Goal: Task Accomplishment & Management: Use online tool/utility

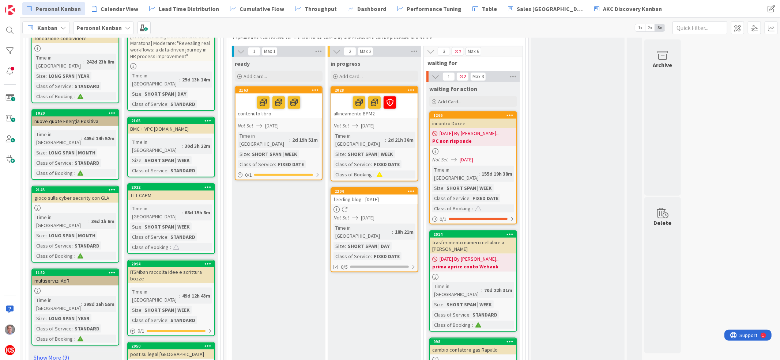
scroll to position [700, 0]
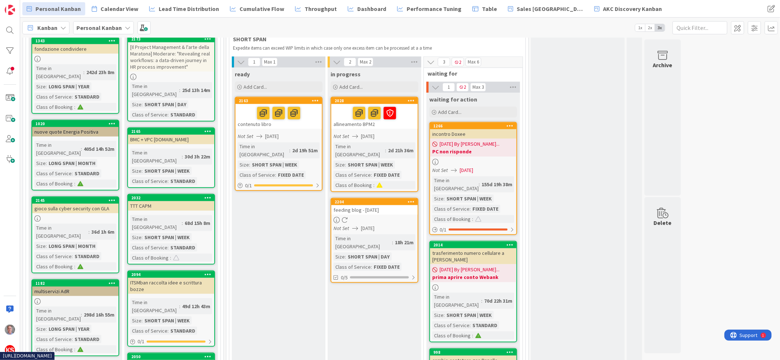
click at [400, 217] on div at bounding box center [374, 220] width 86 height 6
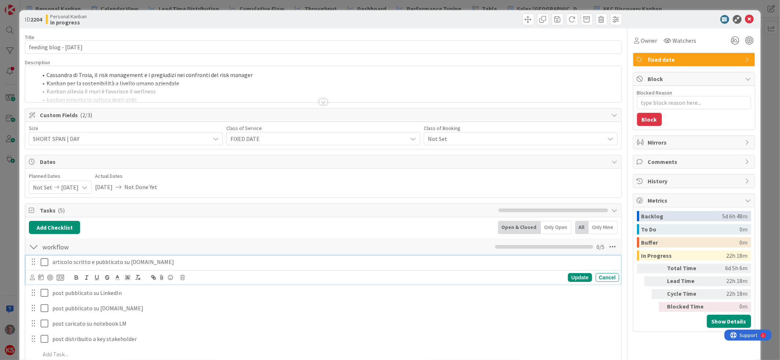
click at [45, 261] on icon at bounding box center [45, 262] width 8 height 9
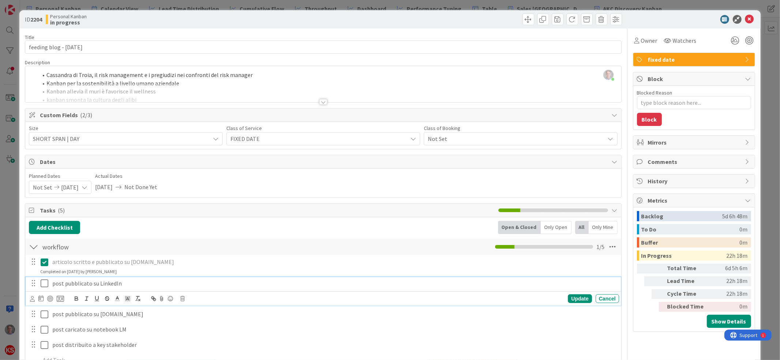
click at [45, 283] on icon at bounding box center [45, 283] width 8 height 9
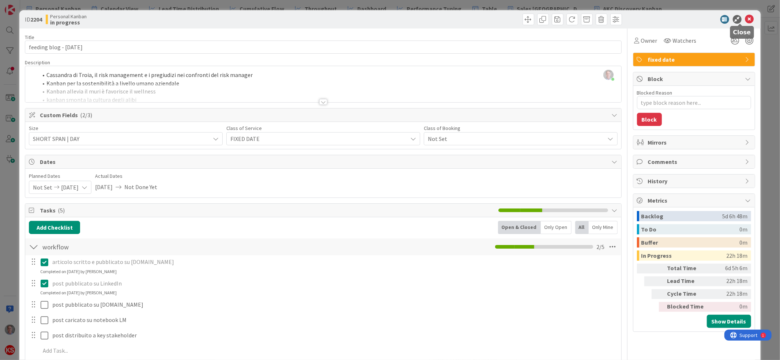
click at [745, 18] on icon at bounding box center [749, 19] width 9 height 9
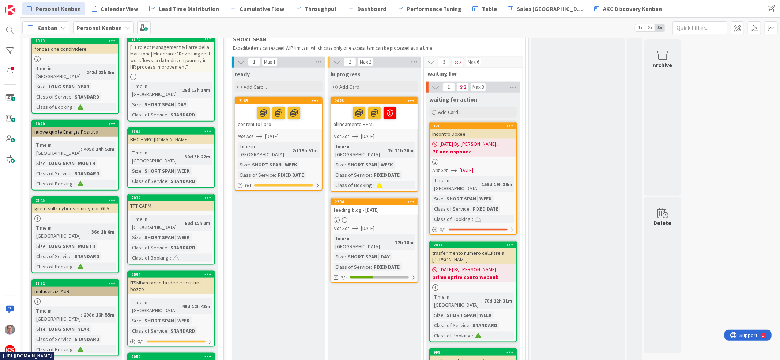
click at [406, 200] on div at bounding box center [410, 202] width 13 height 5
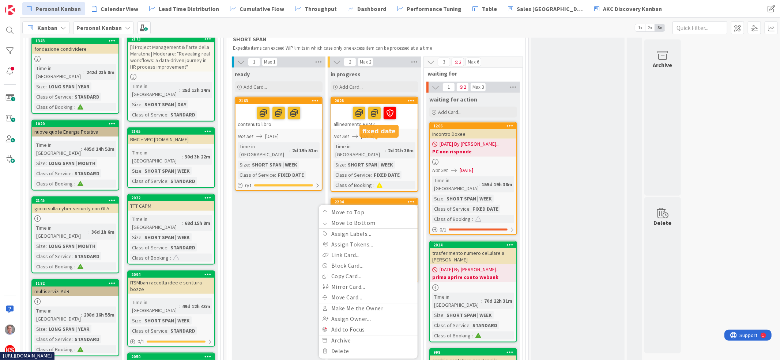
click at [372, 200] on div "2204" at bounding box center [375, 202] width 83 height 5
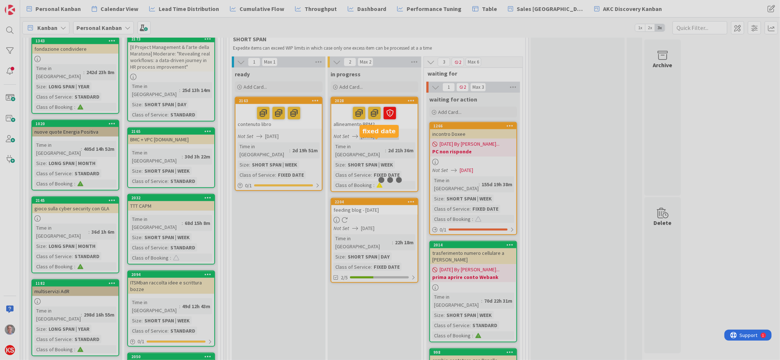
click at [372, 141] on div at bounding box center [390, 180] width 780 height 360
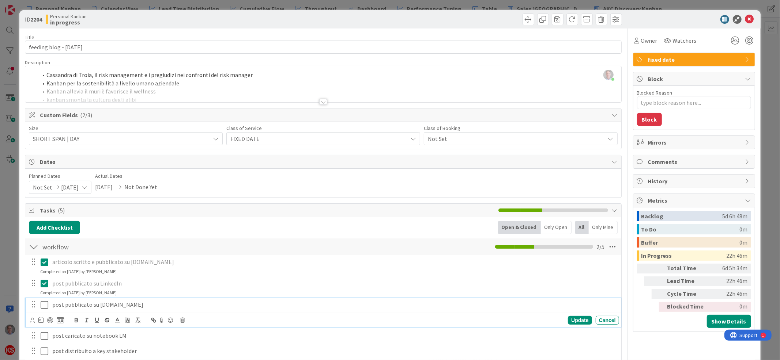
click at [45, 305] on icon at bounding box center [45, 305] width 8 height 9
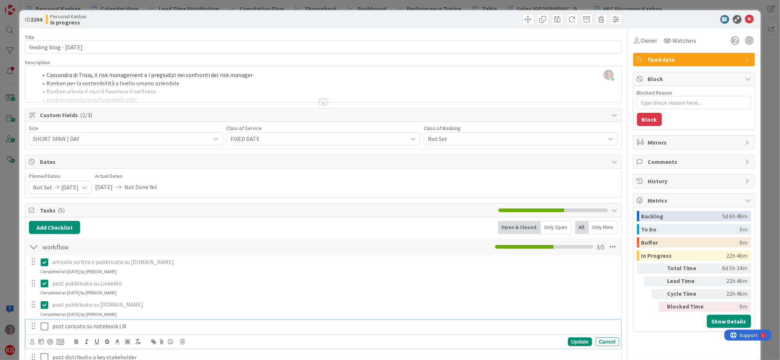
click at [43, 326] on icon at bounding box center [45, 326] width 8 height 9
type textarea "x"
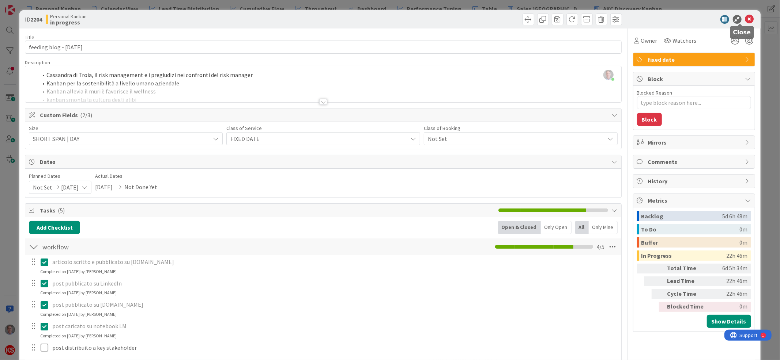
click at [745, 17] on icon at bounding box center [749, 19] width 9 height 9
